Goal: Find specific page/section: Locate item on page

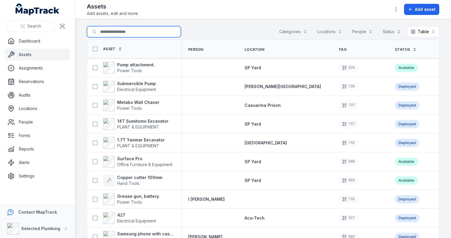
click at [124, 31] on input "Search for assets" at bounding box center [134, 31] width 94 height 11
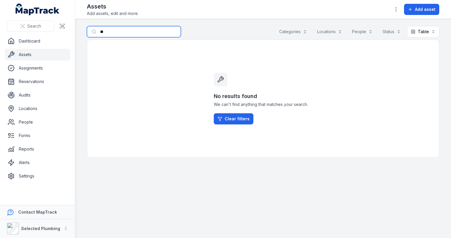
type input "*"
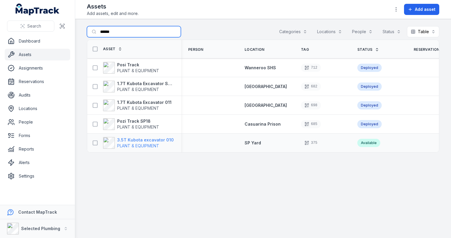
type input "******"
click at [139, 142] on strong "3.5T Kubota excavator 010" at bounding box center [145, 140] width 57 height 6
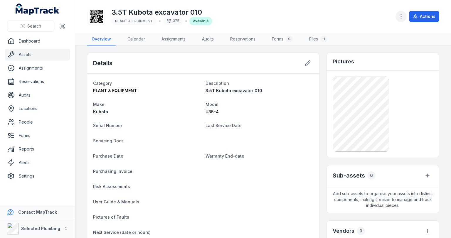
click at [402, 16] on circle "button" at bounding box center [401, 16] width 1 height 1
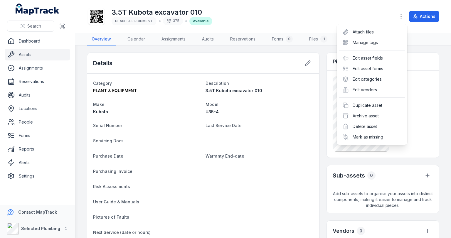
drag, startPoint x: 288, startPoint y: 121, endPoint x: 321, endPoint y: 100, distance: 38.8
click at [290, 120] on div "Toggle Navigation 3.5T Kubota excavator 010 PLANT & EQUIPMENT 375 Available Act…" at bounding box center [263, 119] width 376 height 238
